Goal: Purchase product/service

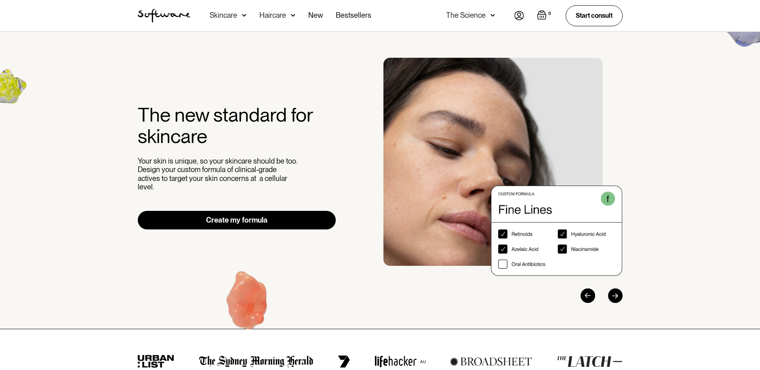
click at [269, 214] on link "Create my formula" at bounding box center [237, 220] width 198 height 19
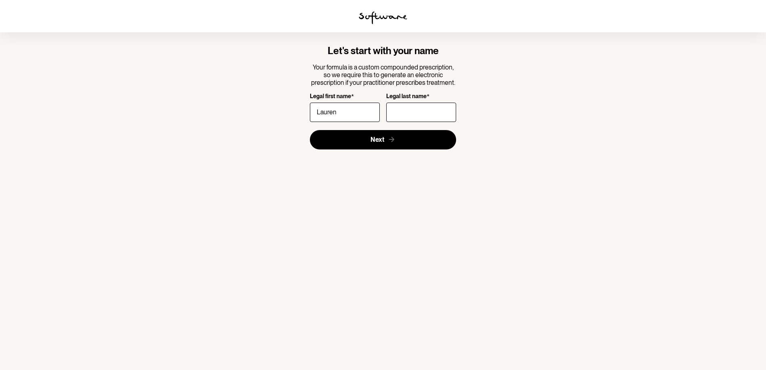
type input "Lauren"
type input "Sinclair"
click button "Next" at bounding box center [383, 139] width 147 height 19
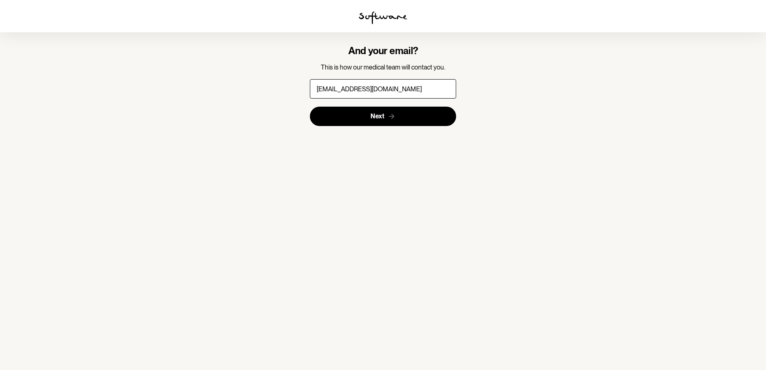
type input "laurensinclair433@gmail.com"
click at [310, 107] on button "Next" at bounding box center [383, 116] width 147 height 19
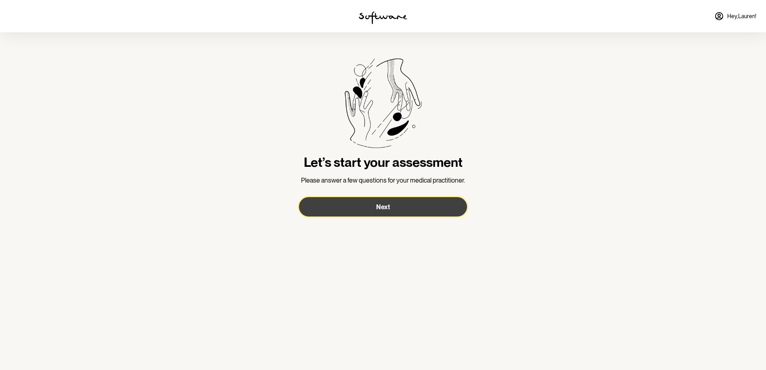
click at [397, 202] on button "Next" at bounding box center [383, 206] width 168 height 19
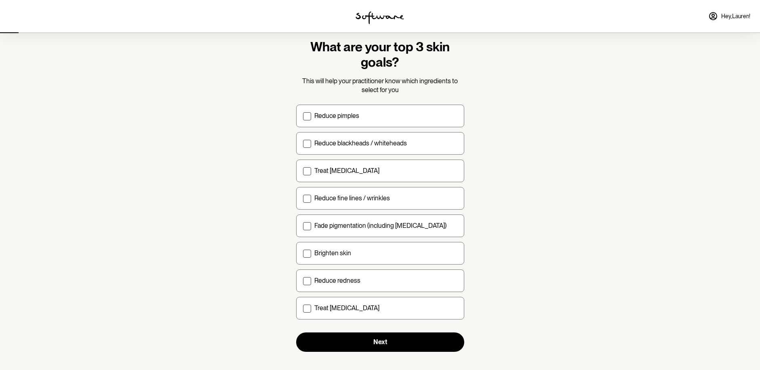
scroll to position [27, 0]
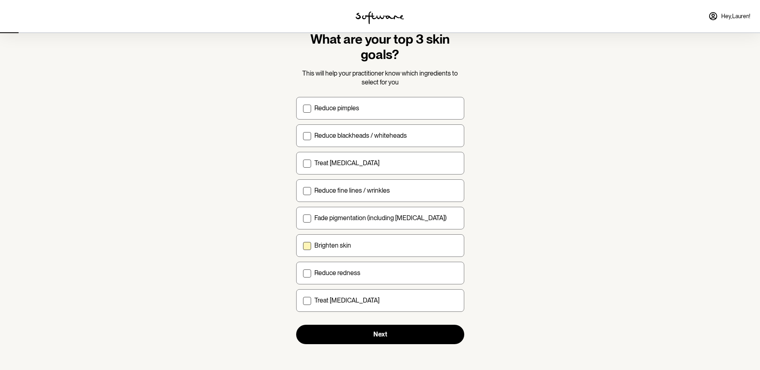
click at [399, 246] on div "Brighten skin" at bounding box center [385, 246] width 143 height 8
click at [303, 246] on input "Brighten skin" at bounding box center [303, 245] width 0 height 0
checkbox input "true"
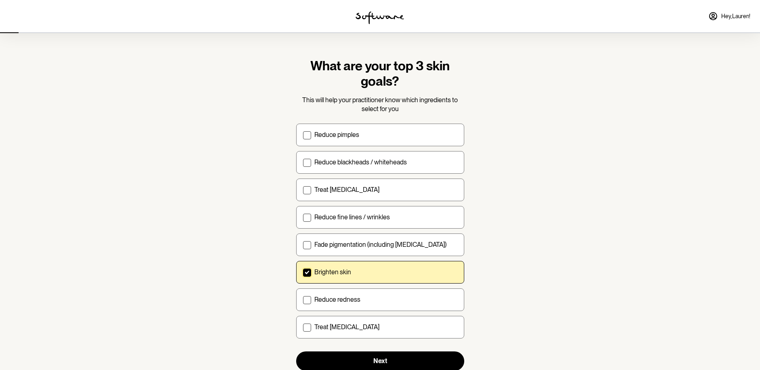
scroll to position [8, 0]
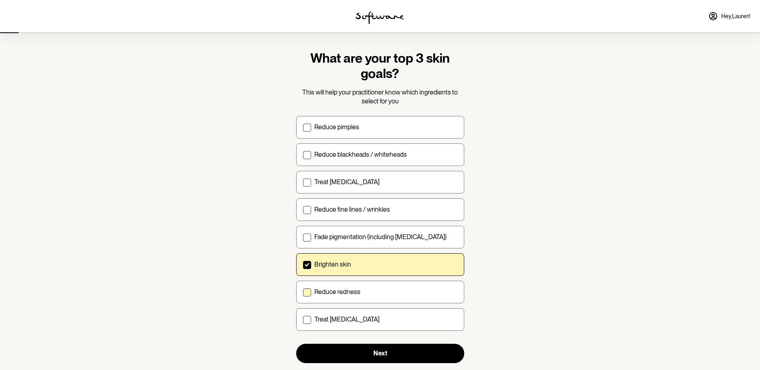
click at [361, 286] on label "Reduce redness" at bounding box center [380, 292] width 168 height 23
click at [303, 292] on input "Reduce redness" at bounding box center [303, 292] width 0 height 0
checkbox input "true"
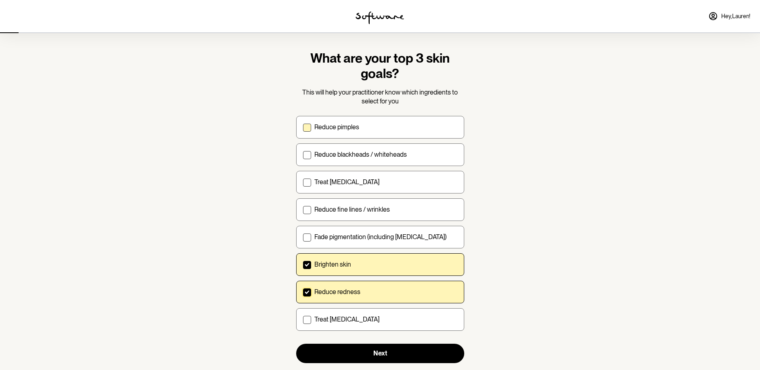
click at [350, 127] on p "Reduce pimples" at bounding box center [336, 127] width 45 height 8
click at [303, 127] on input "Reduce pimples" at bounding box center [303, 127] width 0 height 0
checkbox input "true"
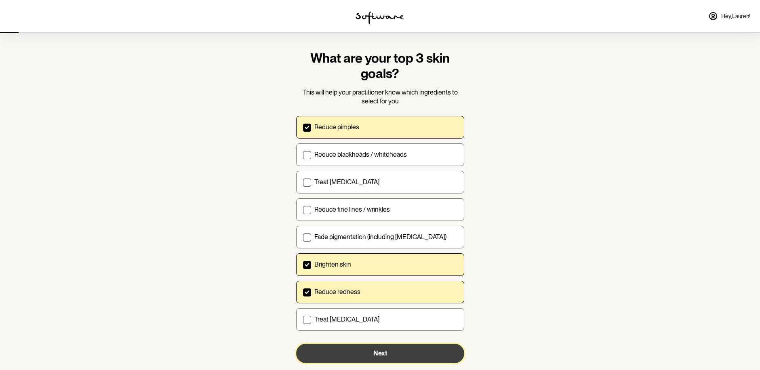
click at [380, 352] on span "Next" at bounding box center [381, 354] width 14 height 8
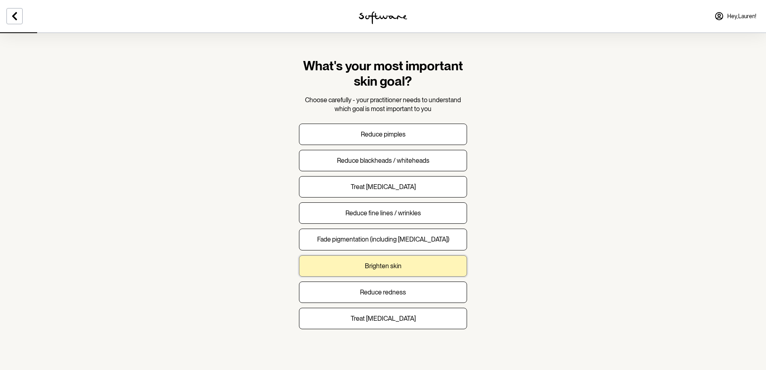
click at [417, 266] on button "Brighten skin" at bounding box center [383, 265] width 168 height 21
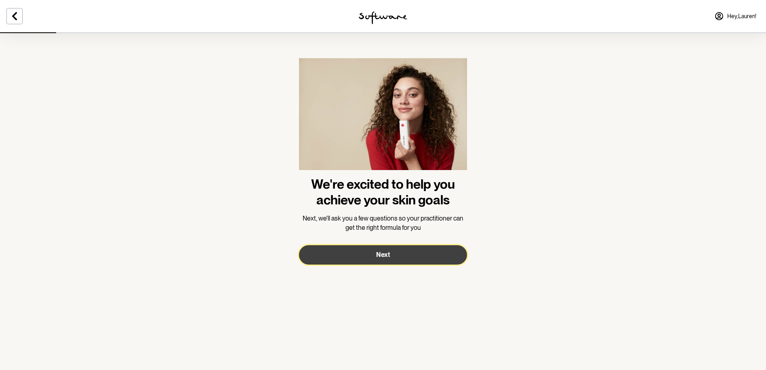
click at [401, 245] on button "Next" at bounding box center [383, 254] width 168 height 19
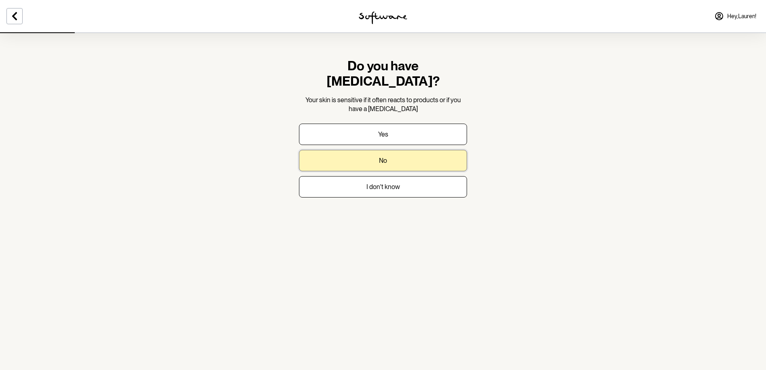
click at [363, 150] on button "No" at bounding box center [383, 160] width 168 height 21
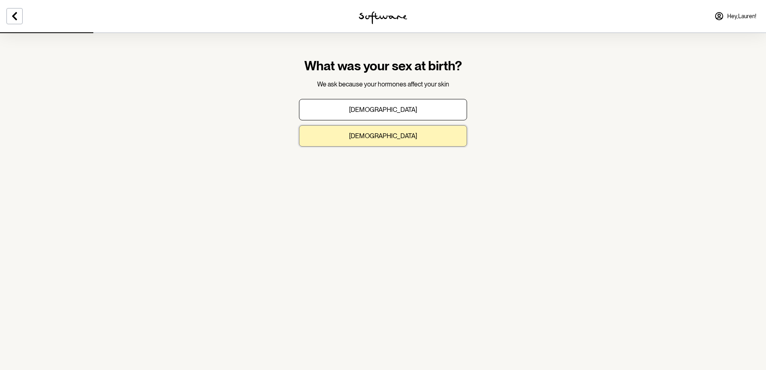
click at [355, 135] on button "Female" at bounding box center [383, 135] width 168 height 21
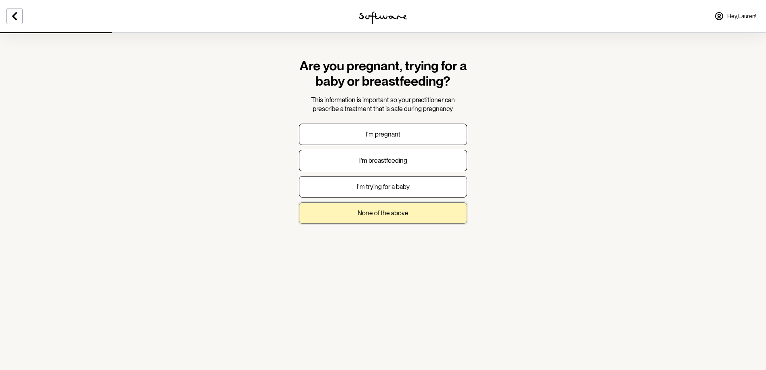
click at [349, 209] on button "None of the above" at bounding box center [383, 213] width 168 height 21
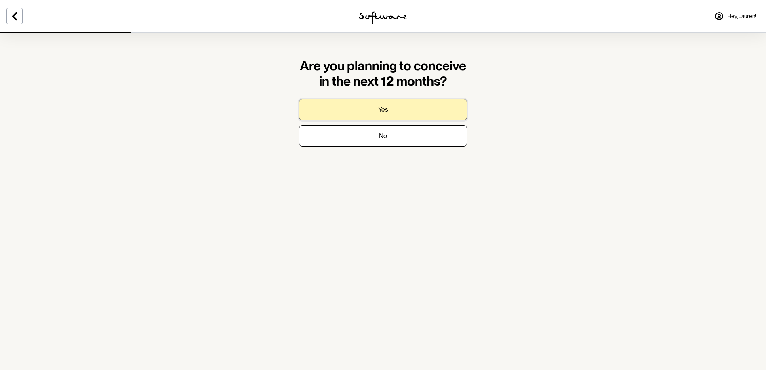
click at [365, 107] on button "Yes" at bounding box center [383, 109] width 168 height 21
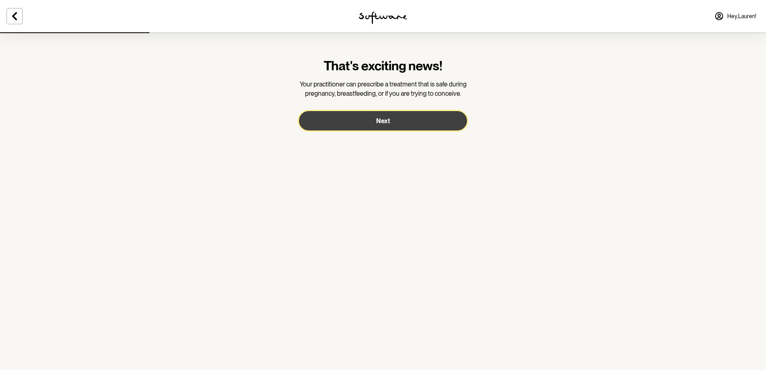
click at [394, 122] on button "Next" at bounding box center [383, 120] width 168 height 19
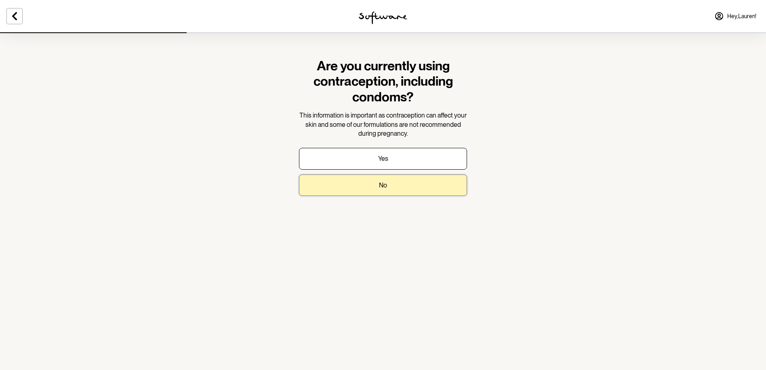
click at [395, 185] on button "No" at bounding box center [383, 185] width 168 height 21
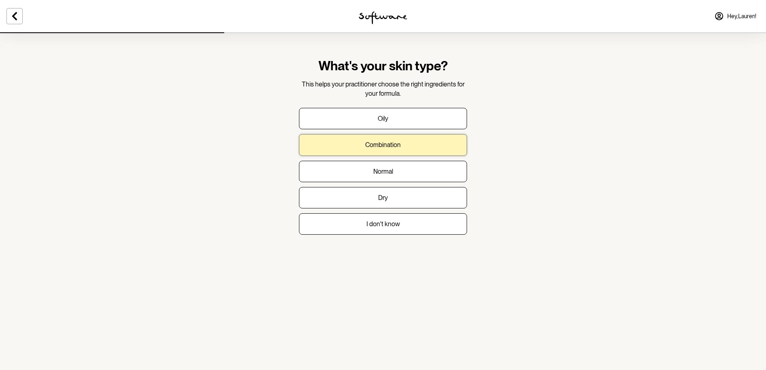
click at [404, 142] on button "Combination" at bounding box center [383, 144] width 168 height 21
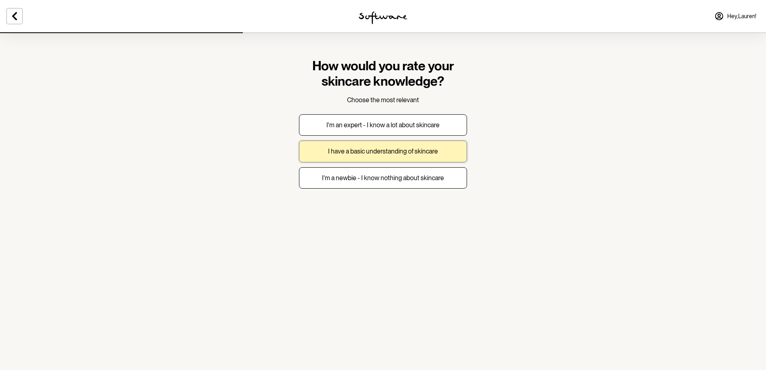
click at [331, 148] on p "I have a basic understanding of skincare" at bounding box center [383, 152] width 110 height 8
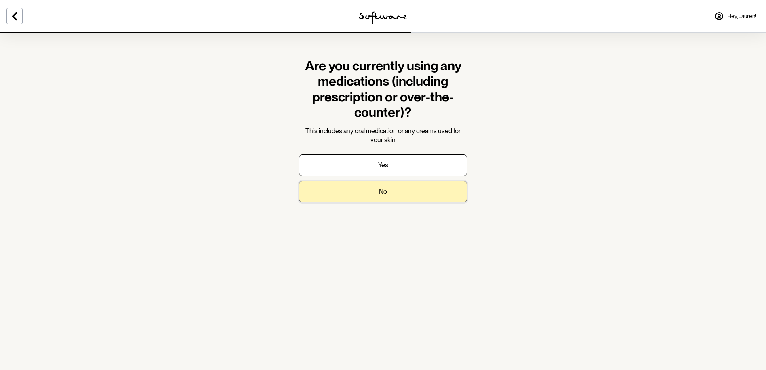
click at [384, 186] on button "No" at bounding box center [383, 191] width 168 height 21
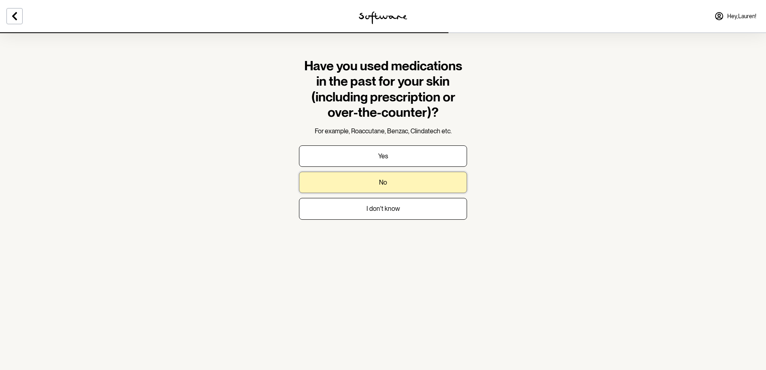
click at [378, 183] on button "No" at bounding box center [383, 182] width 168 height 21
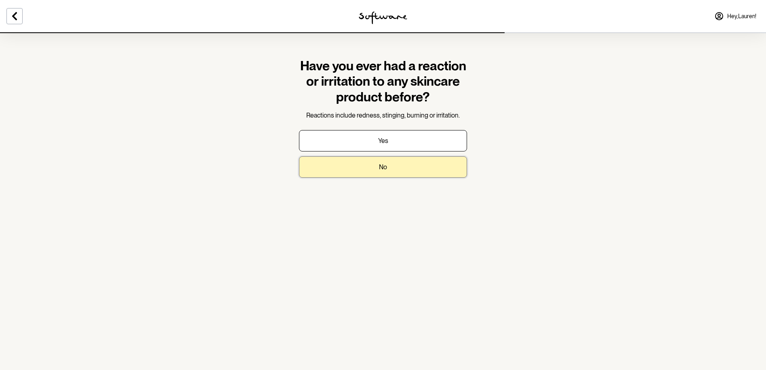
click at [344, 162] on button "No" at bounding box center [383, 166] width 168 height 21
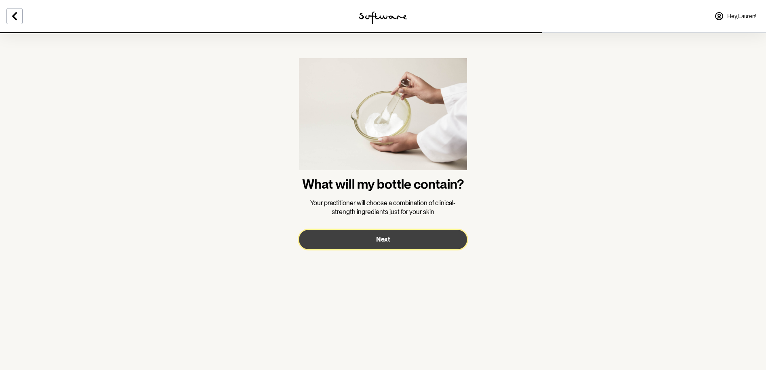
click at [413, 241] on button "Next" at bounding box center [383, 239] width 168 height 19
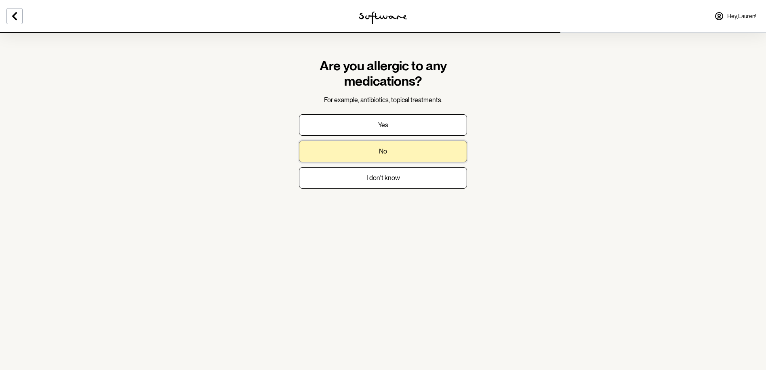
click at [360, 151] on button "No" at bounding box center [383, 151] width 168 height 21
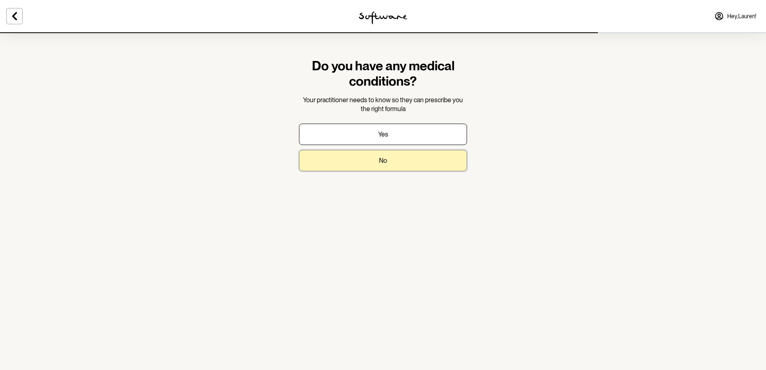
click at [371, 158] on button "No" at bounding box center [383, 160] width 168 height 21
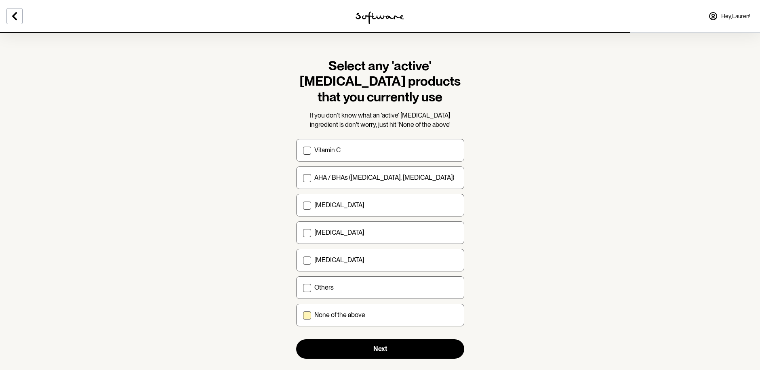
click at [324, 317] on p "None of the above" at bounding box center [339, 315] width 51 height 8
click at [303, 316] on input "None of the above" at bounding box center [303, 315] width 0 height 0
checkbox input "true"
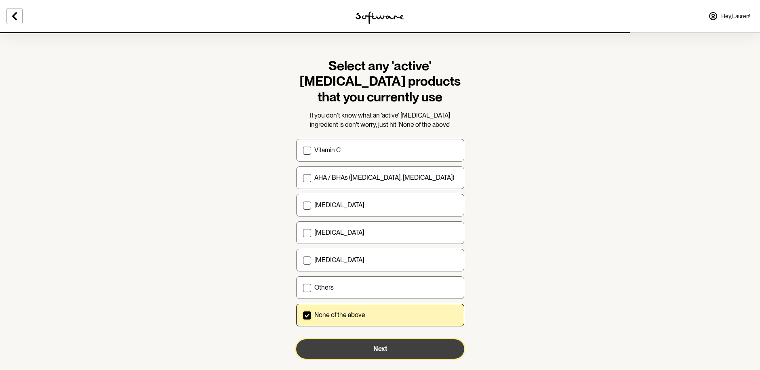
click at [341, 348] on button "Next" at bounding box center [380, 349] width 168 height 19
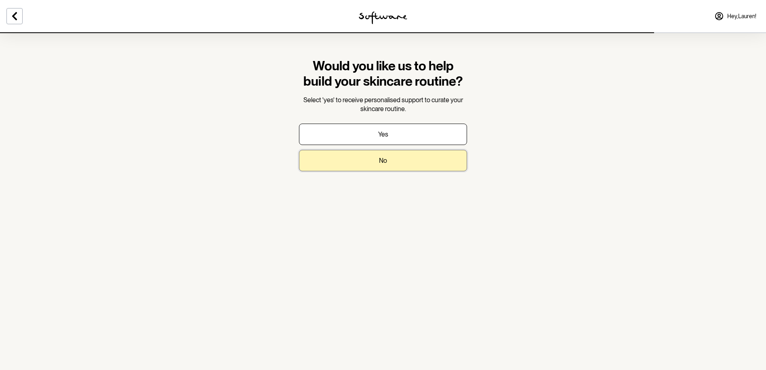
click at [414, 164] on button "No" at bounding box center [383, 160] width 168 height 21
